Goal: Go to known website: Access a specific website the user already knows

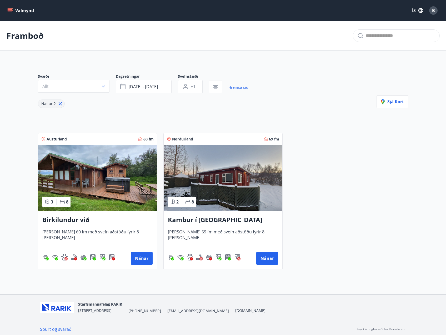
click at [25, 12] on button "Valmynd" at bounding box center [21, 10] width 30 height 9
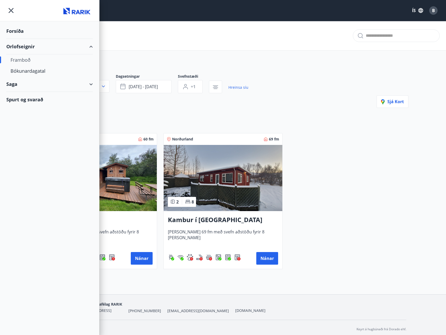
click at [21, 33] on div "Forsíða" at bounding box center [49, 31] width 86 height 16
